Goal: Task Accomplishment & Management: Use online tool/utility

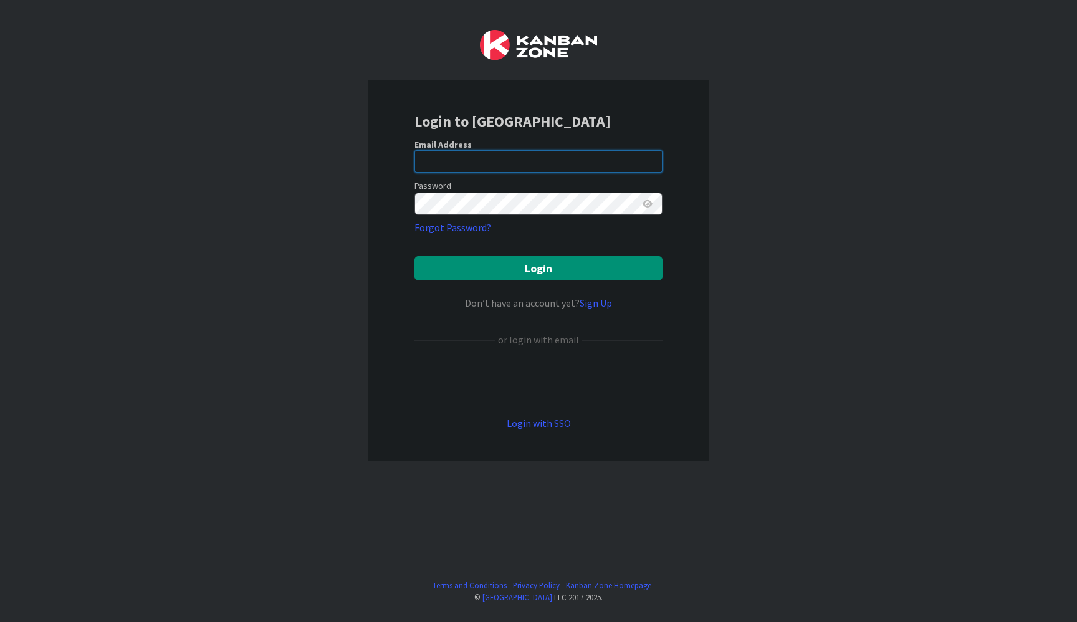
click at [481, 156] on input "email" at bounding box center [538, 161] width 248 height 22
type input "[PERSON_NAME][EMAIL_ADDRESS][DOMAIN_NAME]"
click at [414, 256] on button "Login" at bounding box center [538, 268] width 248 height 24
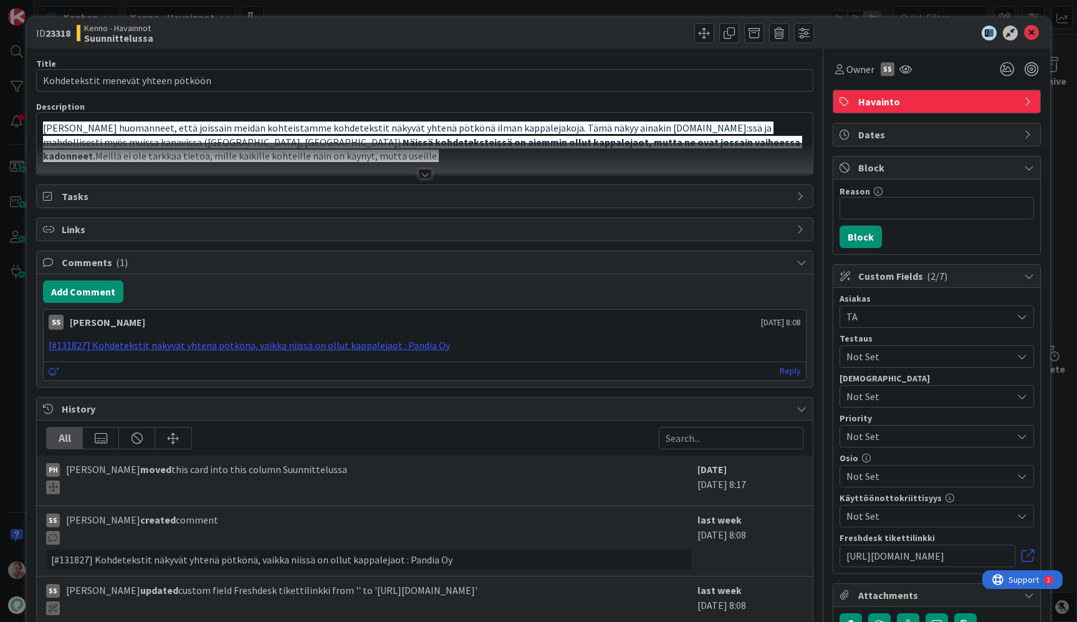
click at [303, 132] on span "[PERSON_NAME] huomanneet, että joissain meidän kohteistamme kohdetekstit näkyvä…" at bounding box center [408, 134] width 730 height 27
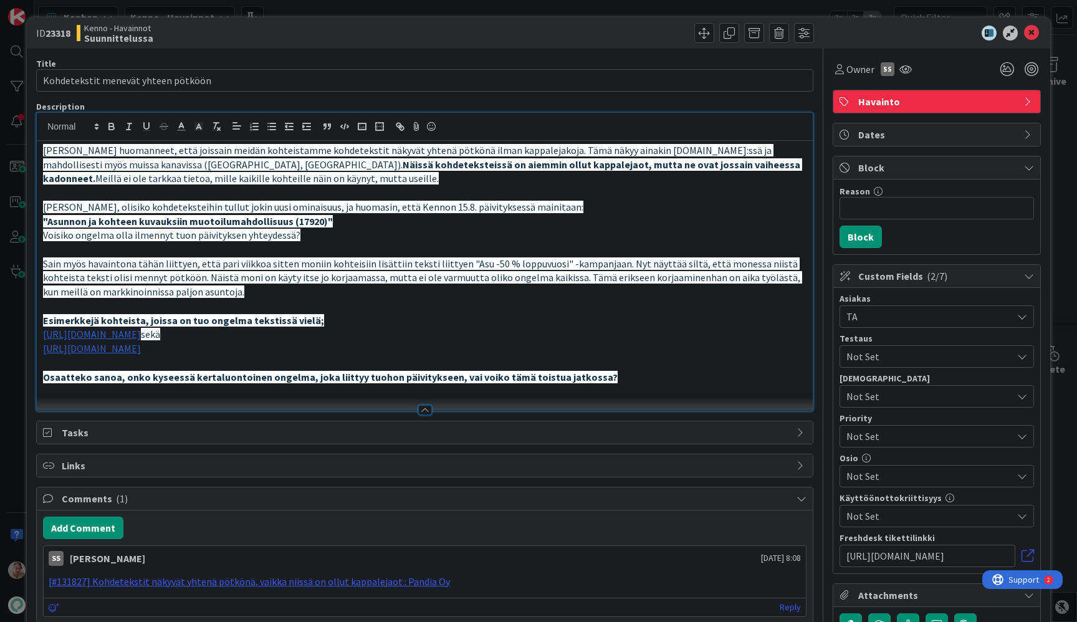
click at [298, 192] on p at bounding box center [424, 193] width 763 height 14
click at [141, 334] on link "[URL][DOMAIN_NAME]" at bounding box center [92, 334] width 98 height 12
click at [319, 354] on link "[URL][DOMAIN_NAME]" at bounding box center [276, 358] width 85 height 16
click at [135, 349] on link "[URL][DOMAIN_NAME]" at bounding box center [92, 348] width 98 height 12
click at [212, 370] on link "[URL][DOMAIN_NAME]" at bounding box center [245, 372] width 85 height 16
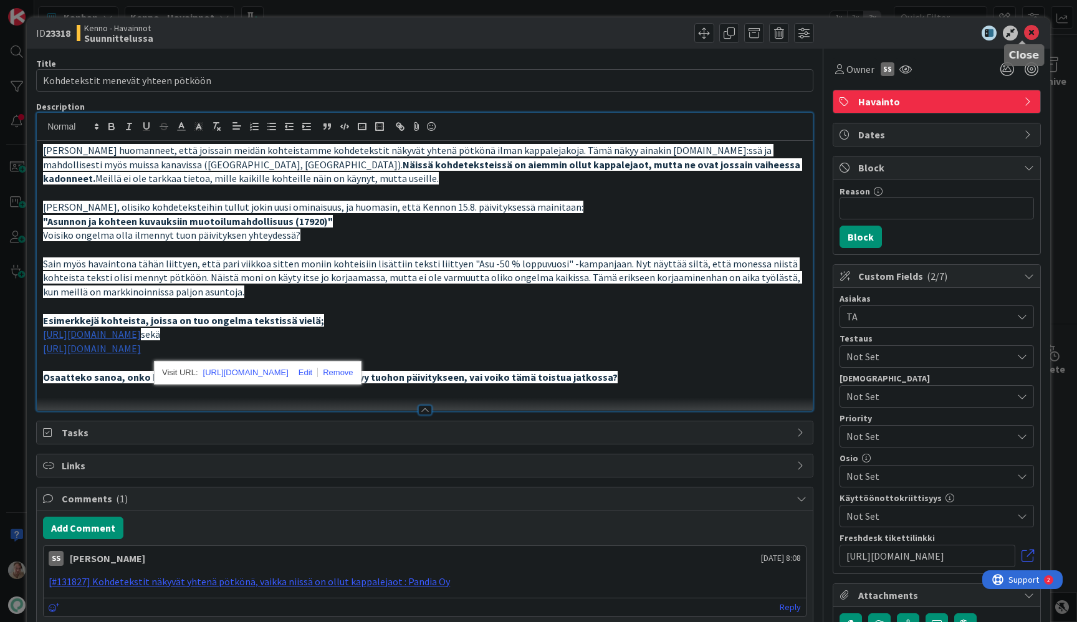
click at [1026, 34] on icon at bounding box center [1031, 33] width 15 height 15
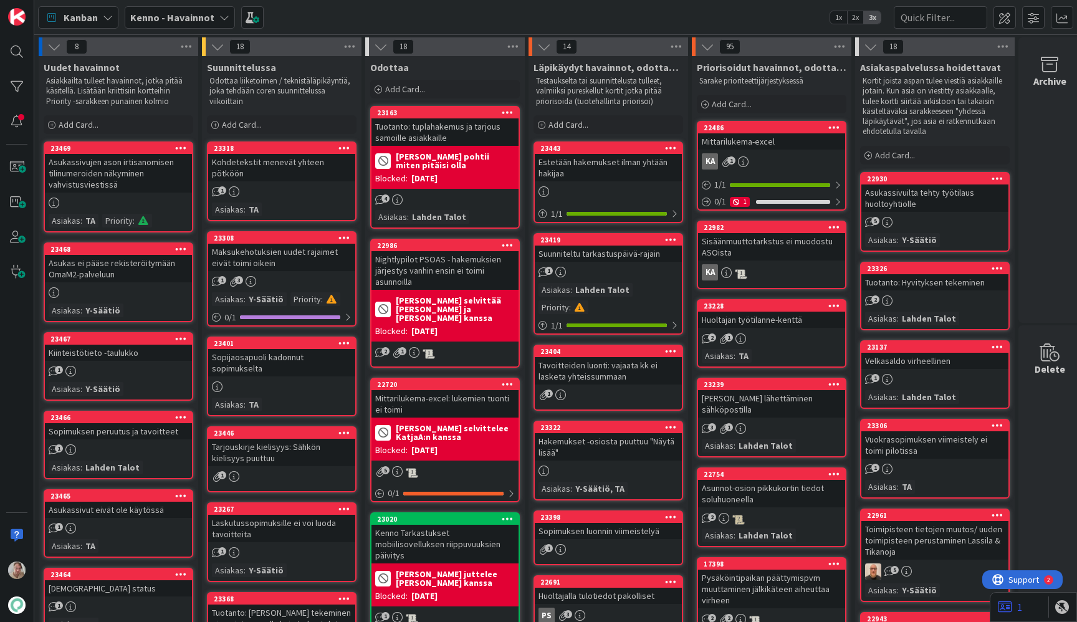
click at [174, 20] on b "Kenno - Havainnot" at bounding box center [172, 17] width 84 height 12
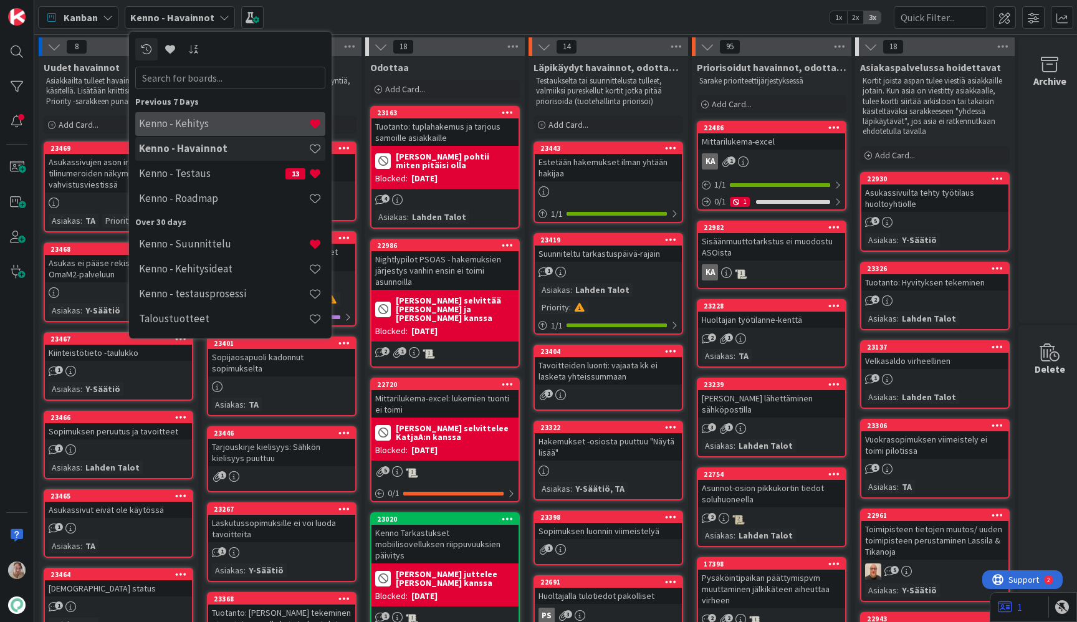
click at [167, 126] on h4 "Kenno - Kehitys" at bounding box center [223, 123] width 169 height 12
